Goal: Task Accomplishment & Management: Manage account settings

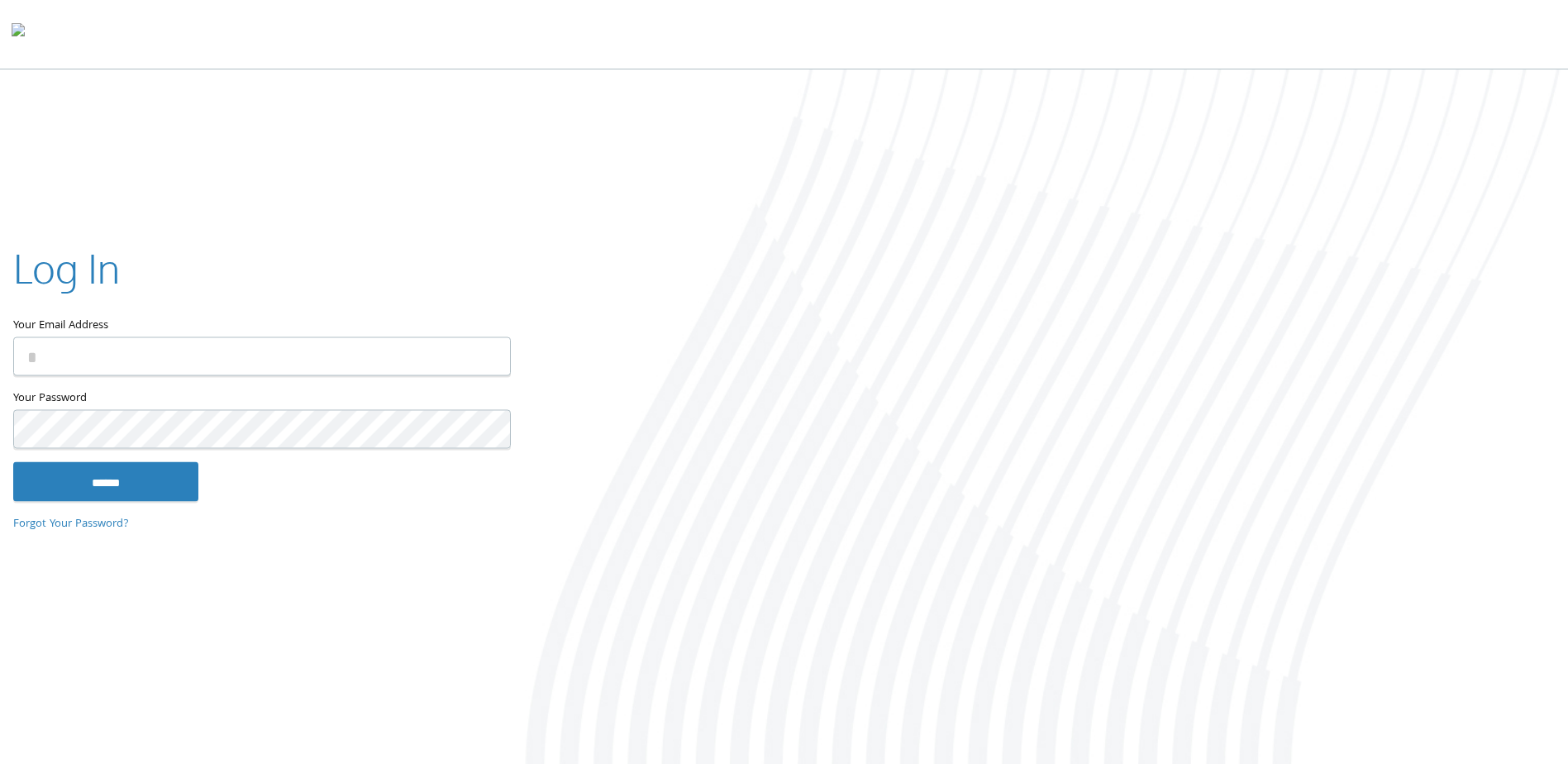
click at [229, 369] on input "Your Email Address" at bounding box center [262, 356] width 498 height 39
type input "**********"
click at [13, 462] on input "******" at bounding box center [105, 482] width 185 height 40
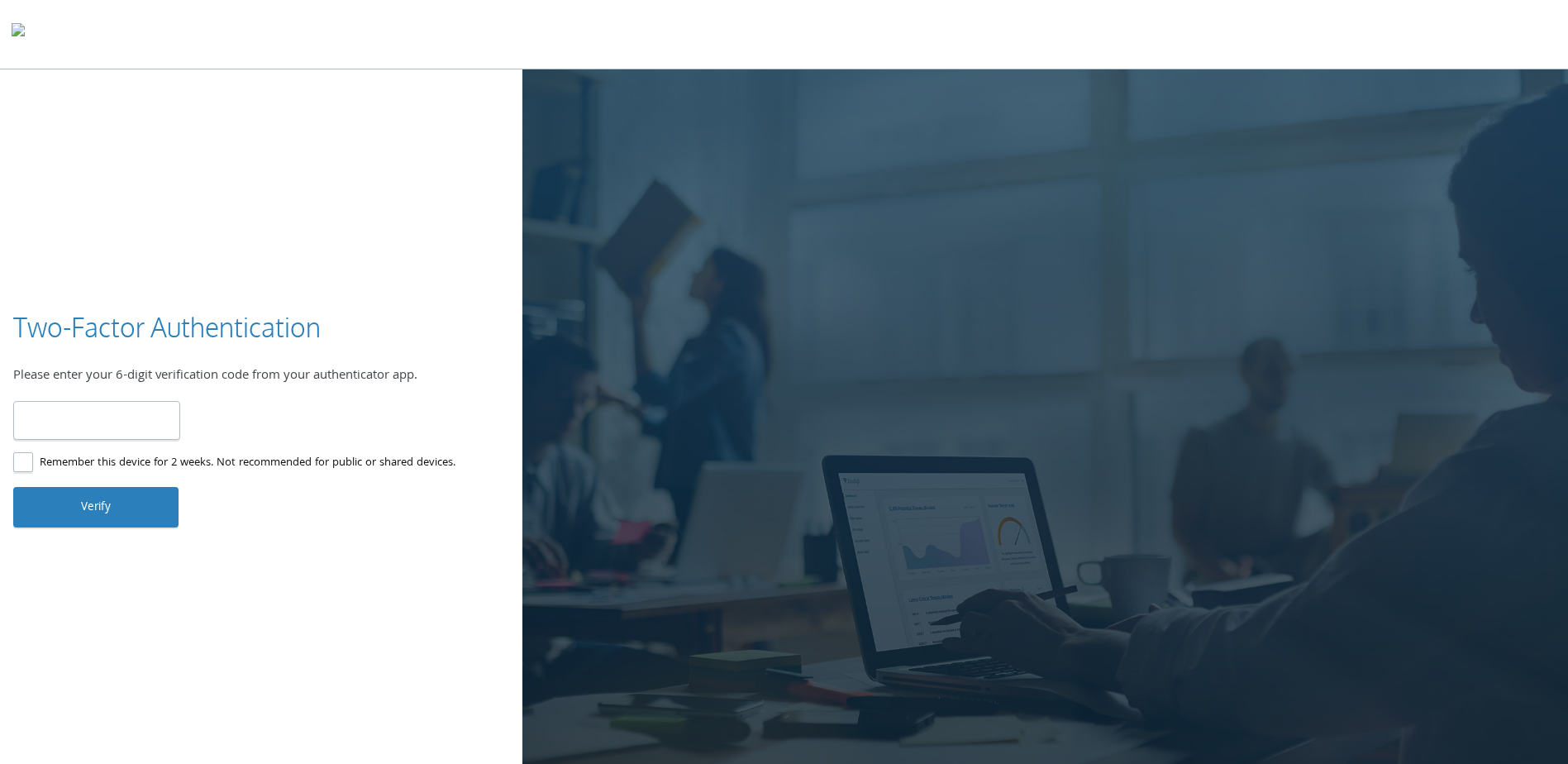
type input "******"
